Goal: Transaction & Acquisition: Purchase product/service

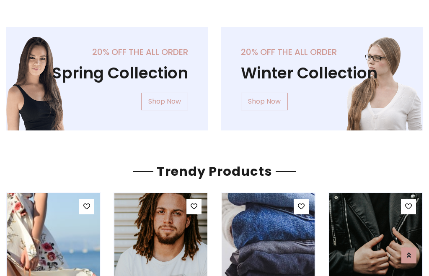
scroll to position [43, 0]
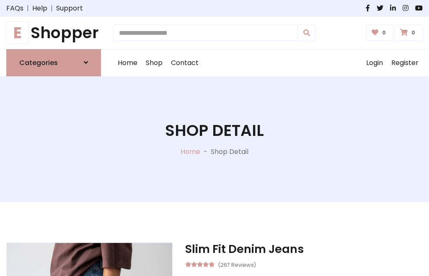
click at [54, 33] on h1 "E Shopper" at bounding box center [53, 32] width 95 height 19
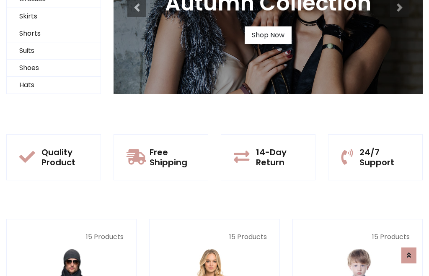
scroll to position [81, 0]
